Goal: Task Accomplishment & Management: Complete application form

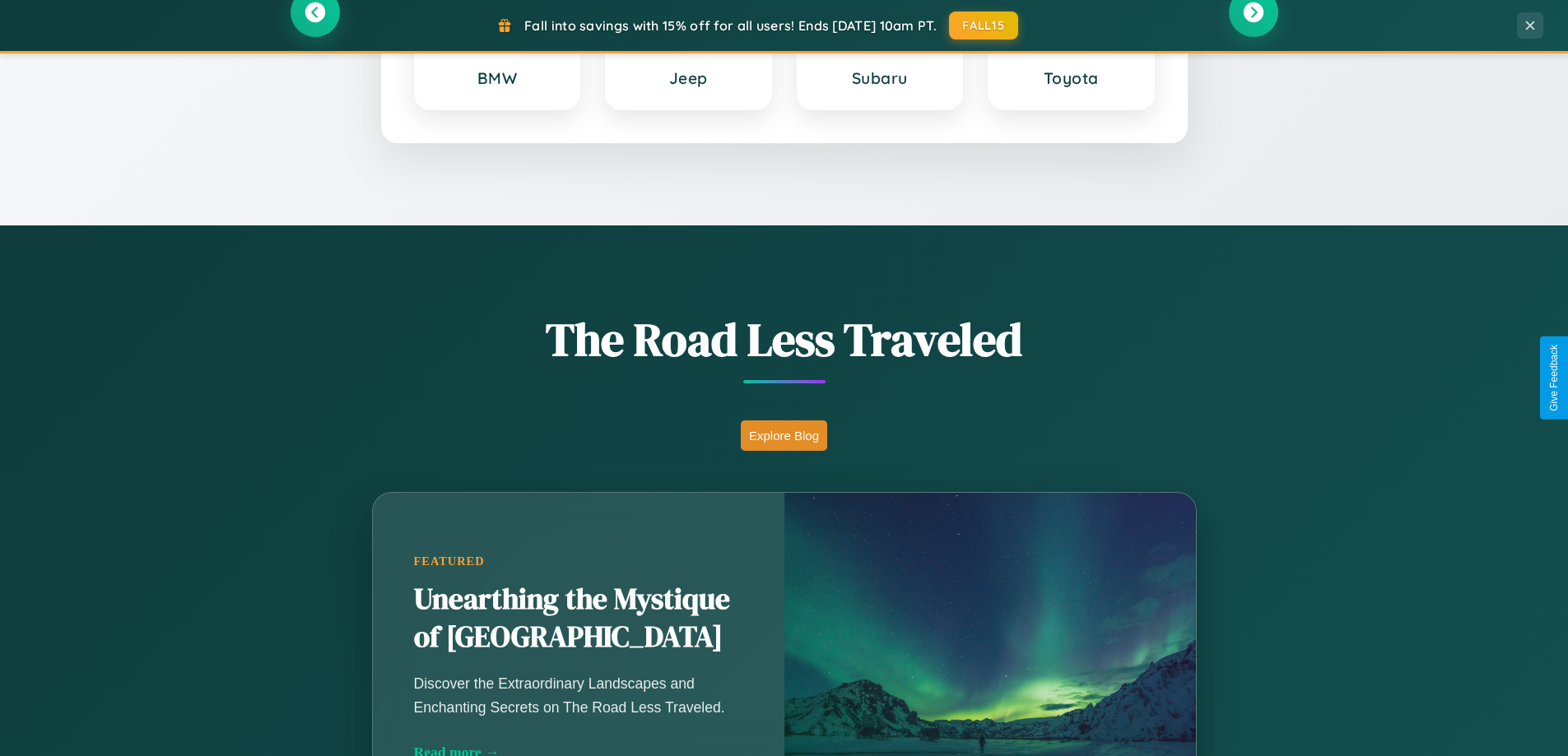
scroll to position [3165, 0]
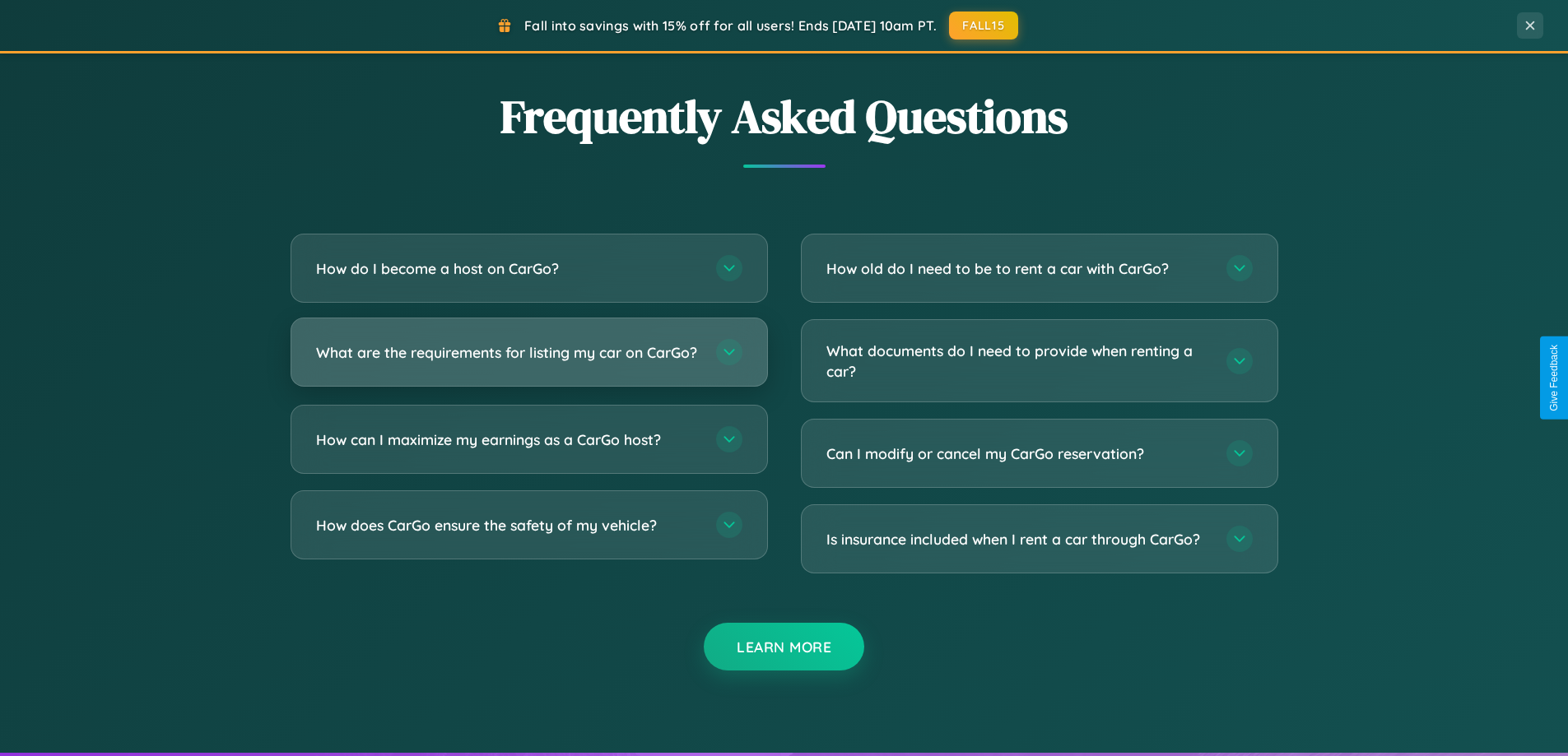
click at [529, 360] on h3 "What are the requirements for listing my car on CarGo?" at bounding box center [508, 352] width 384 height 20
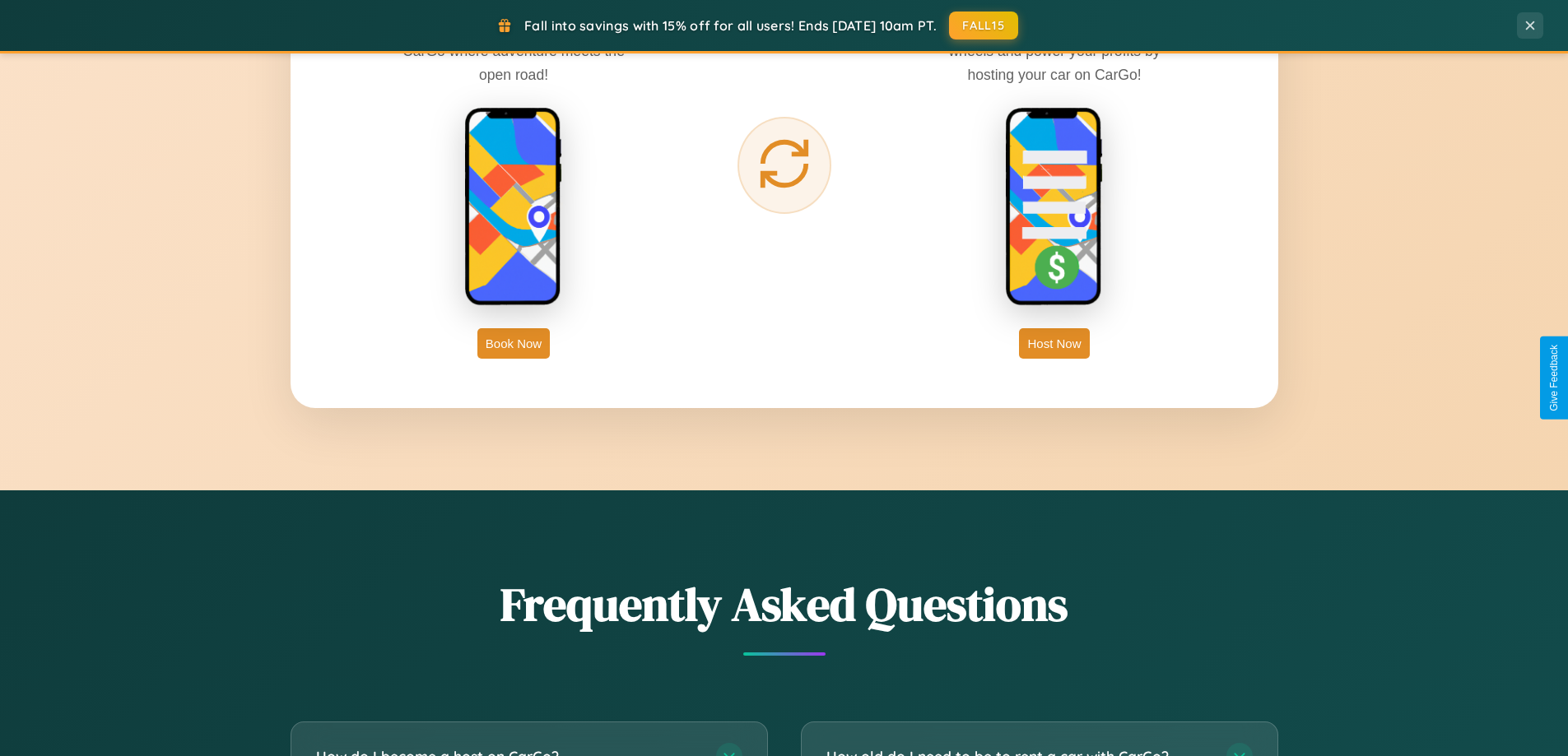
scroll to position [2643, 0]
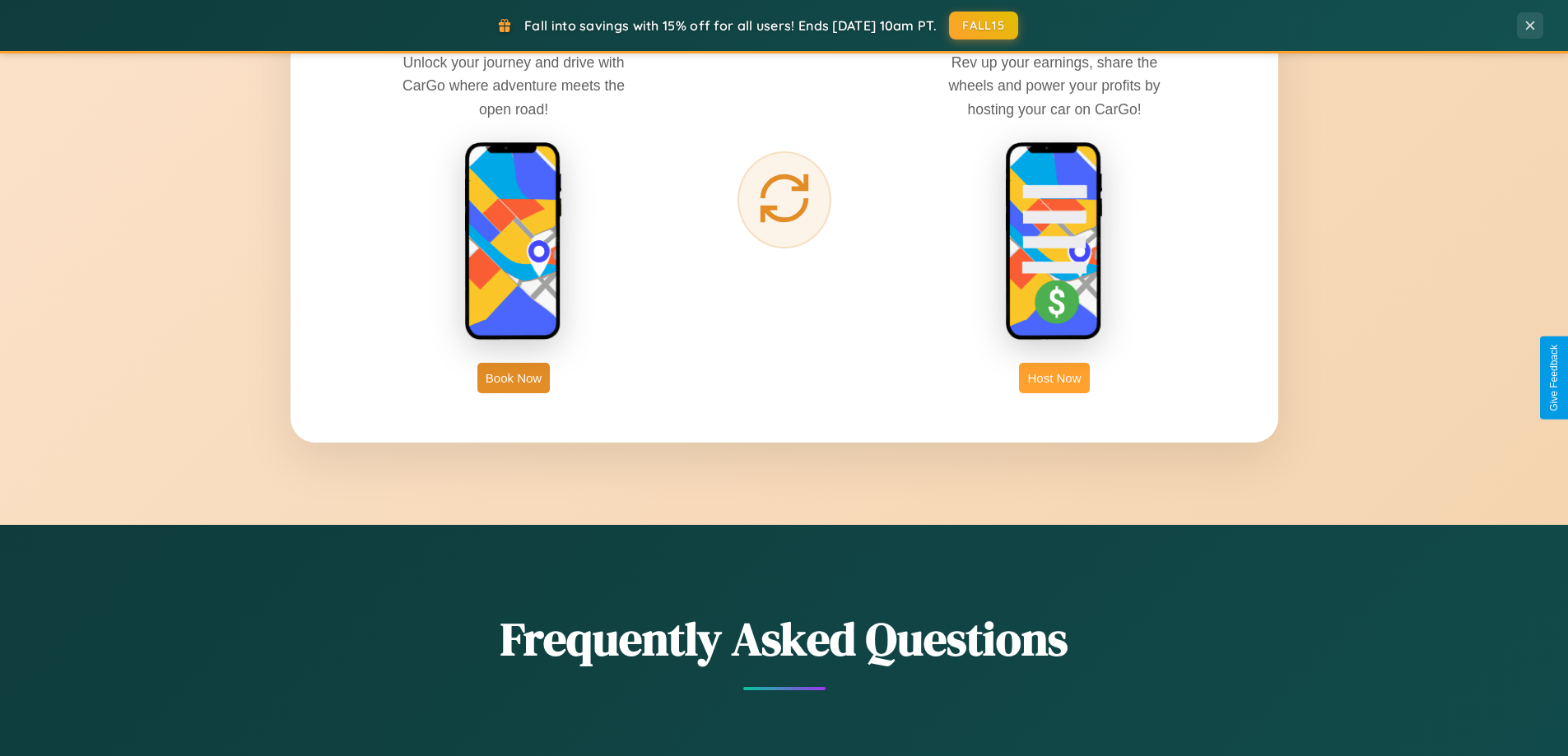
click at [1054, 378] on button "Host Now" at bounding box center [1053, 378] width 70 height 30
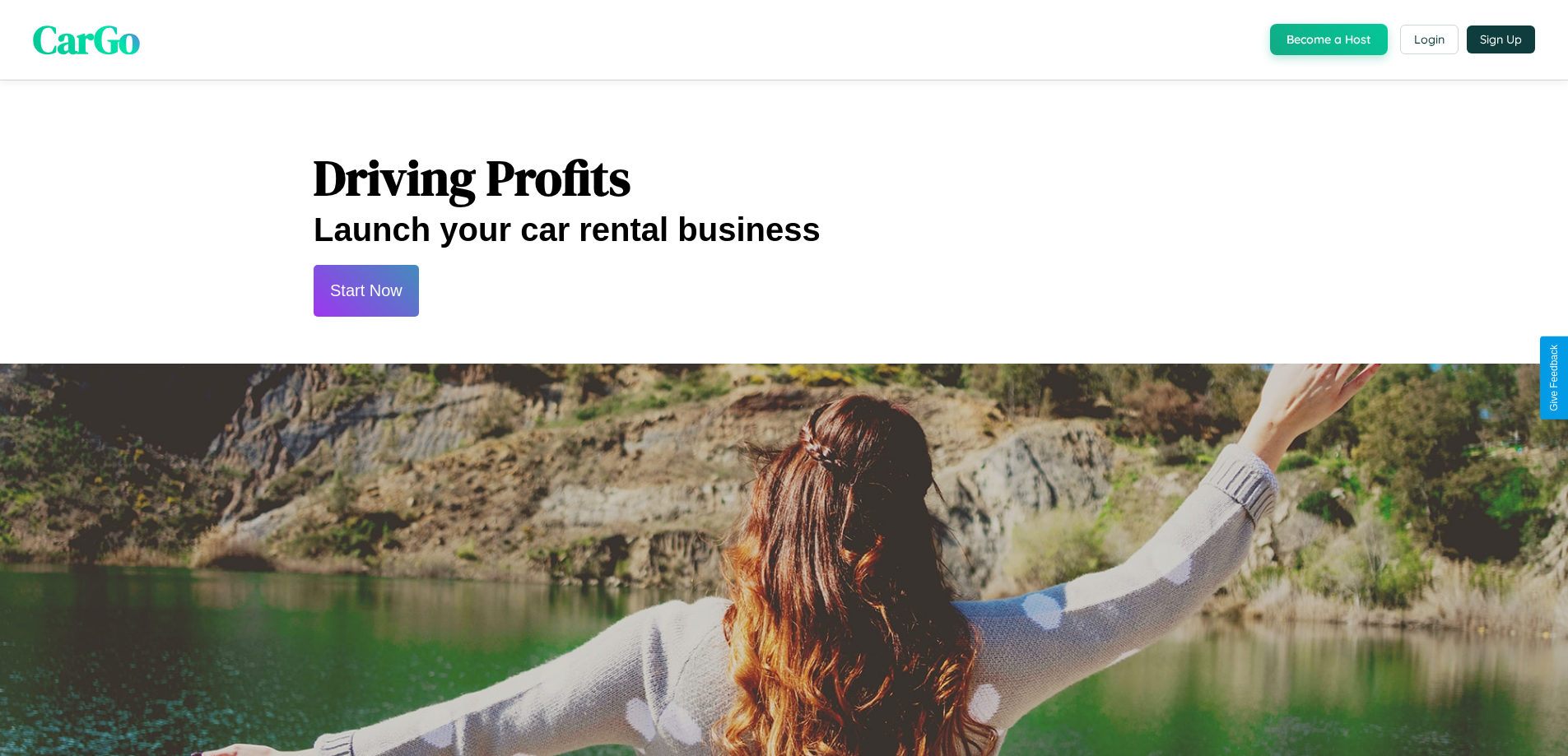
click at [365, 290] on button "Start Now" at bounding box center [366, 290] width 106 height 52
